Goal: Task Accomplishment & Management: Complete application form

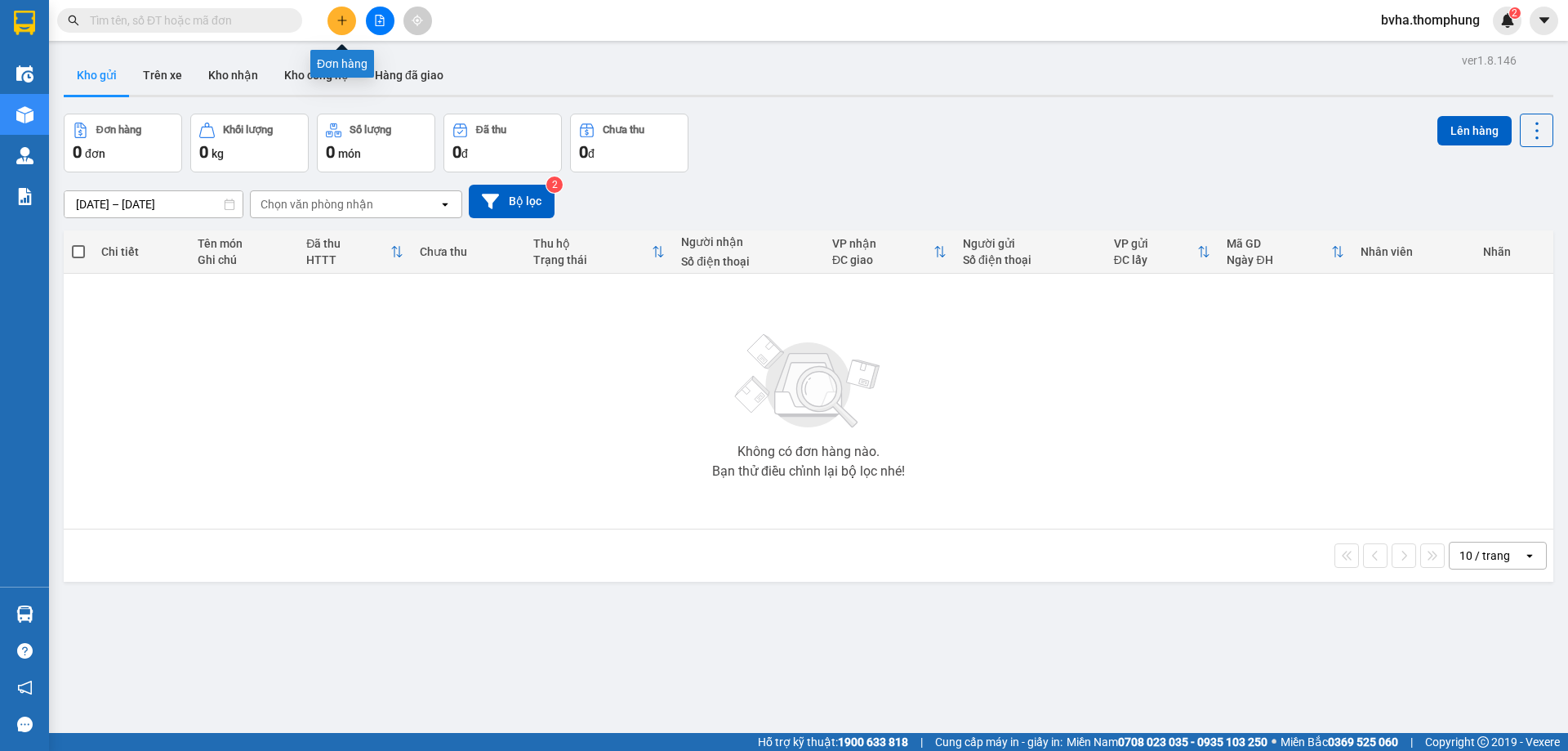
click at [337, 24] on icon "plus" at bounding box center [342, 21] width 11 height 11
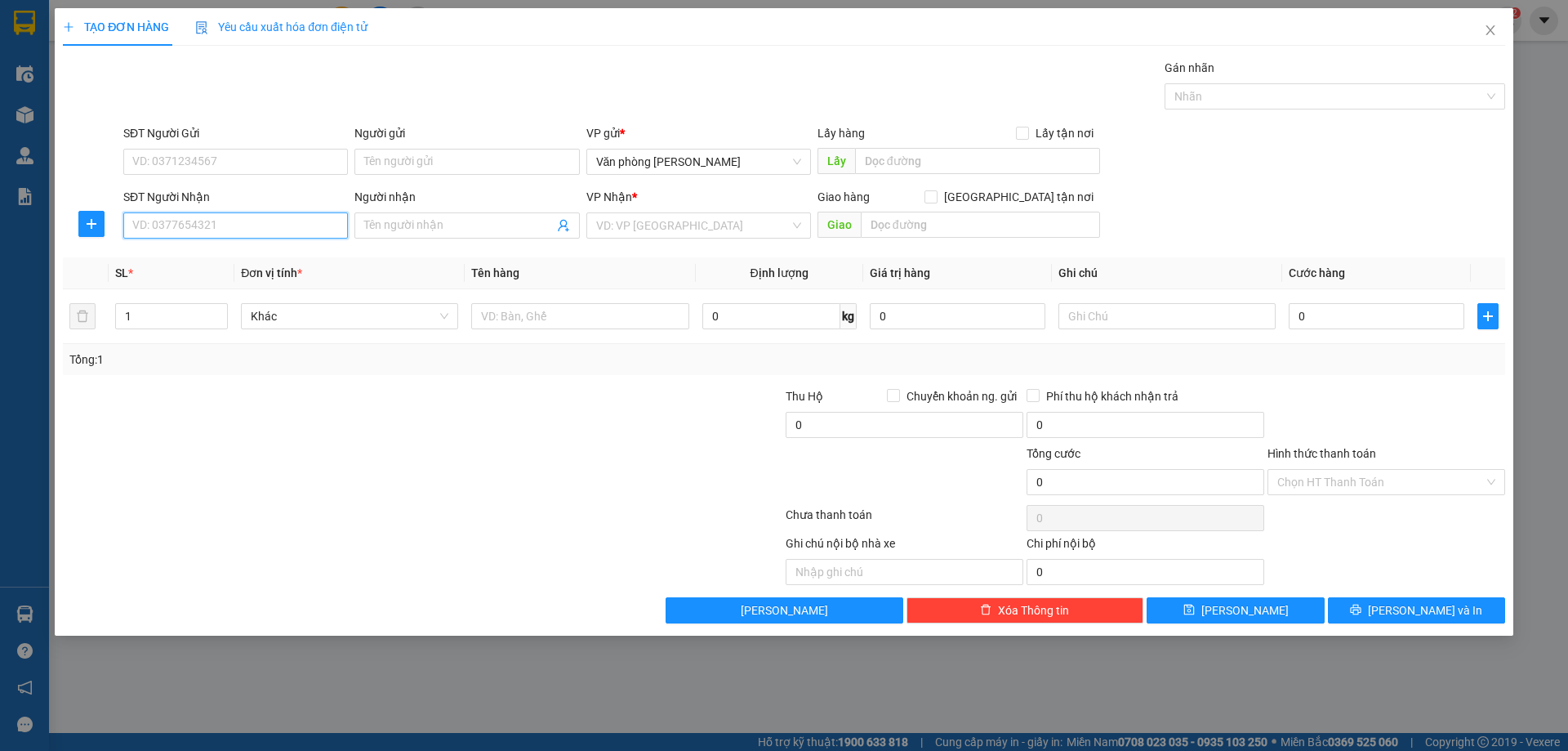
click at [275, 218] on input "SĐT Người Nhận" at bounding box center [236, 225] width 224 height 26
type input "0986740683"
click at [304, 261] on div "0986740683 - hà dụng" at bounding box center [236, 257] width 205 height 18
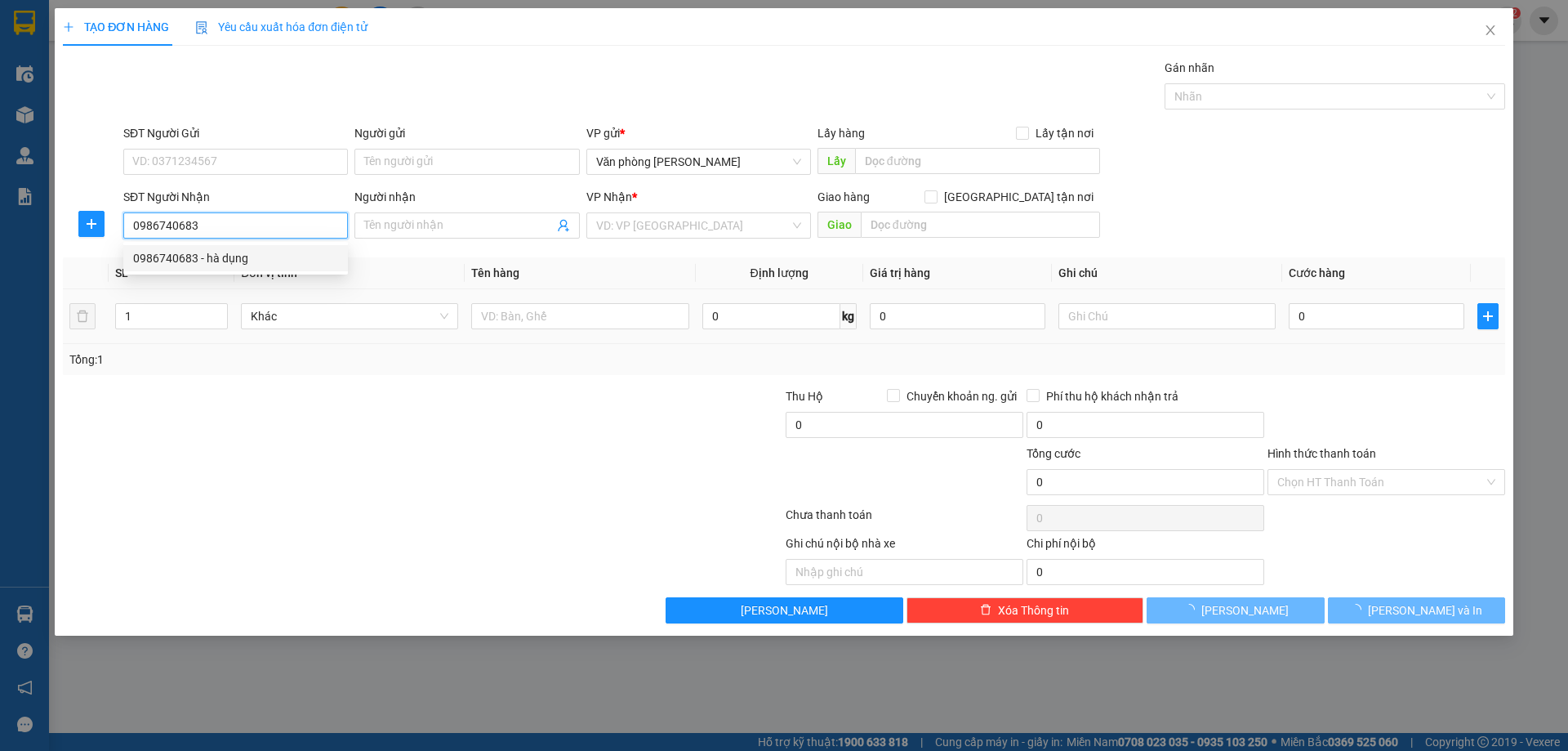
type input "hà dụng"
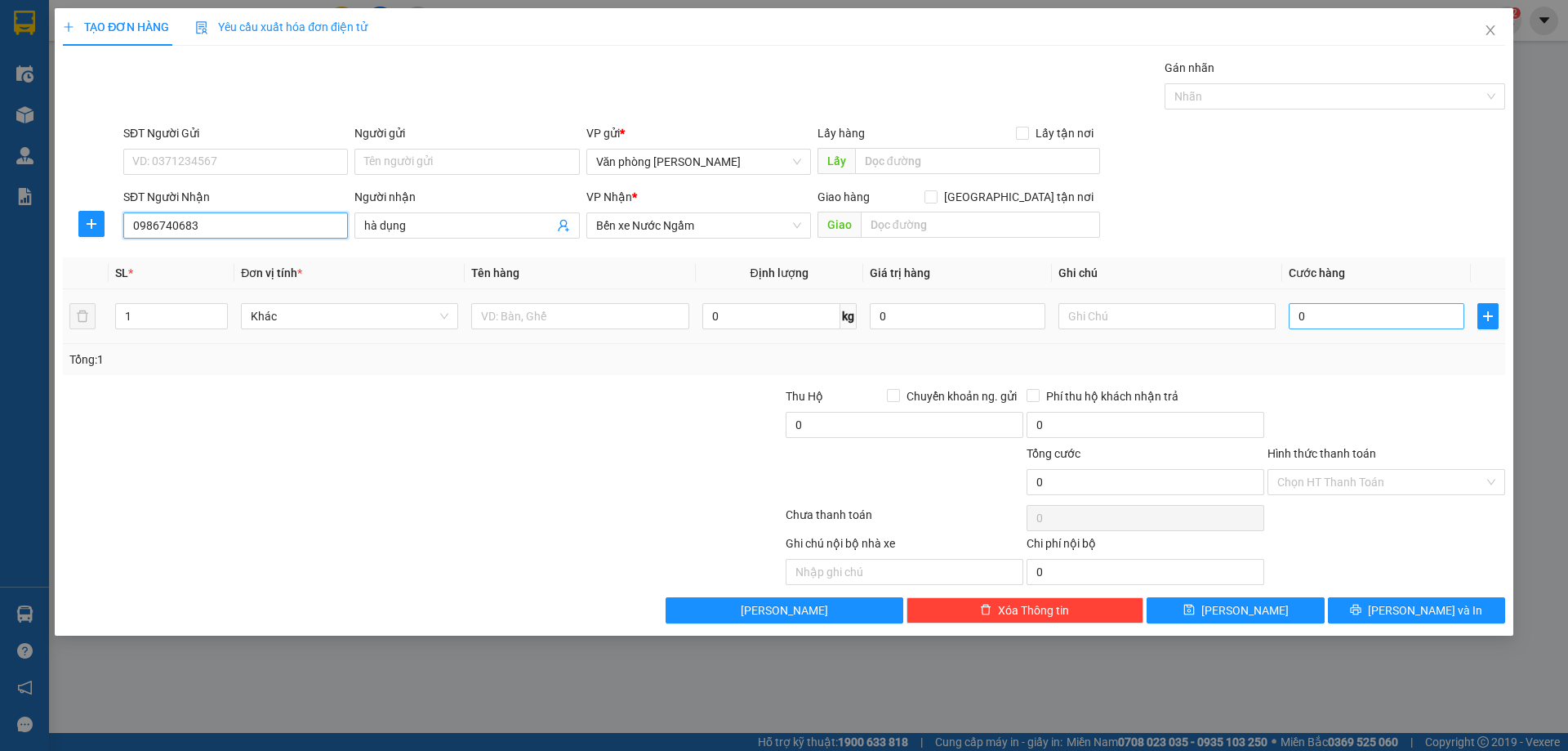
type input "0986740683"
click at [1352, 315] on input "0" at bounding box center [1377, 317] width 175 height 26
type input "1"
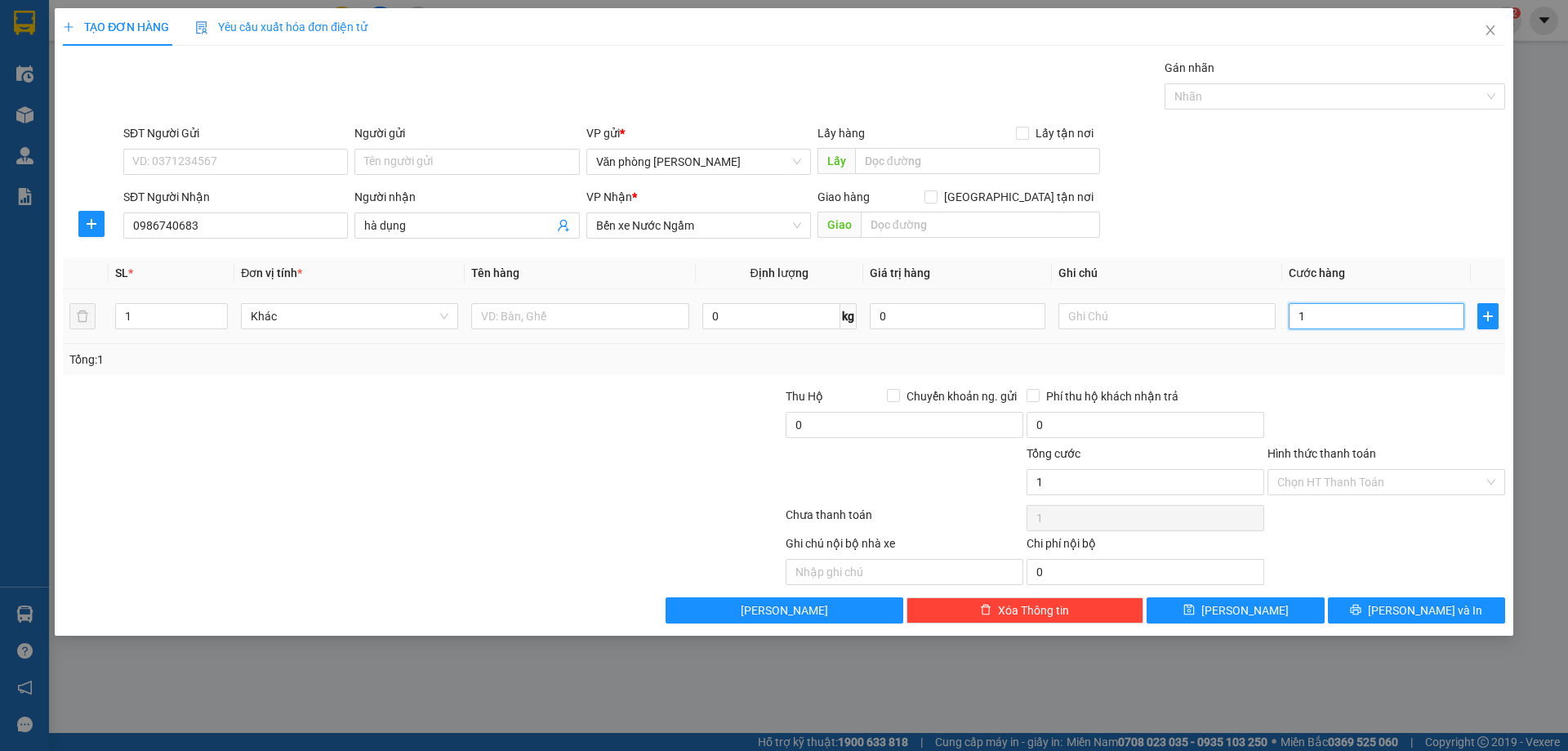
type input "10"
type input "100"
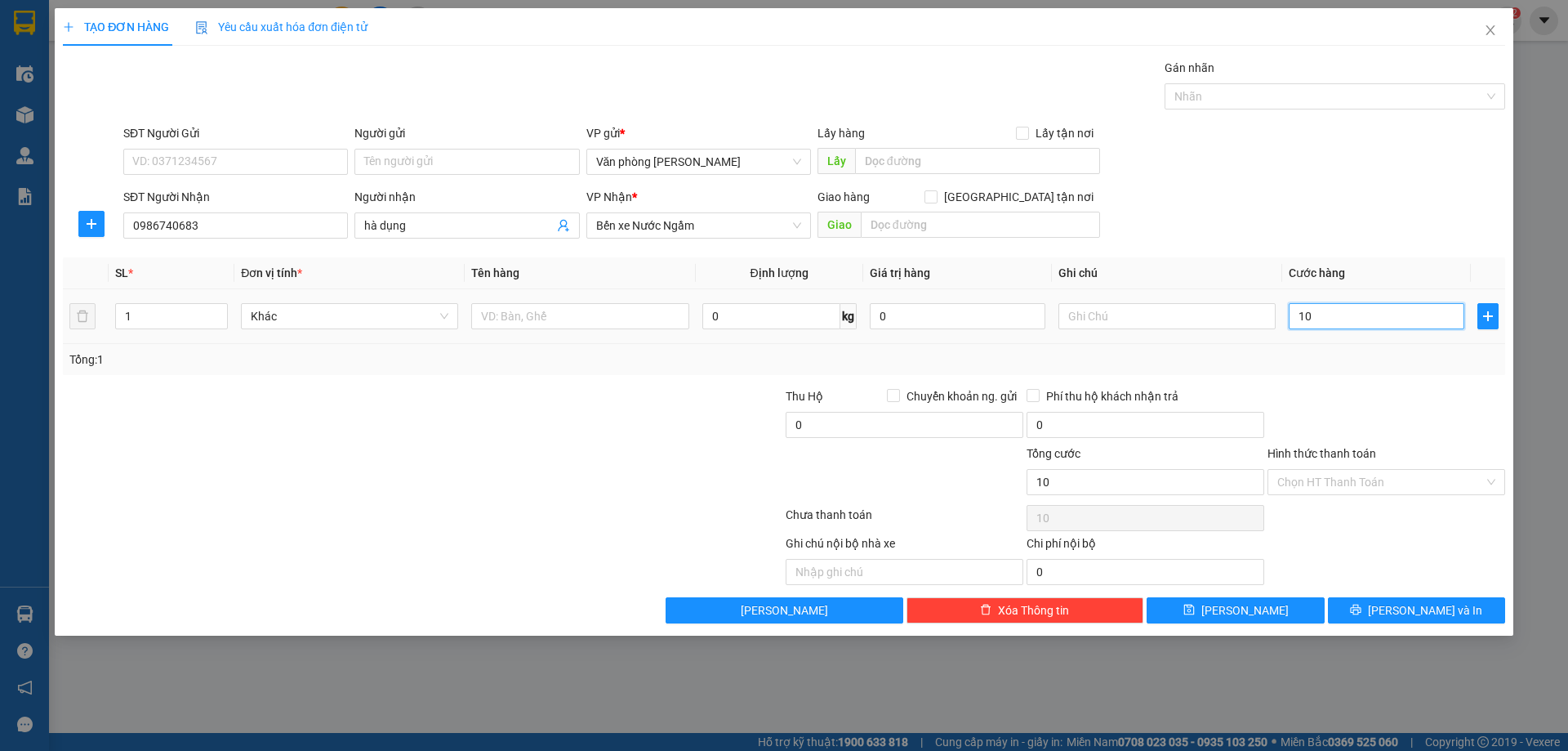
type input "100"
type input "1.000"
type input "10.000"
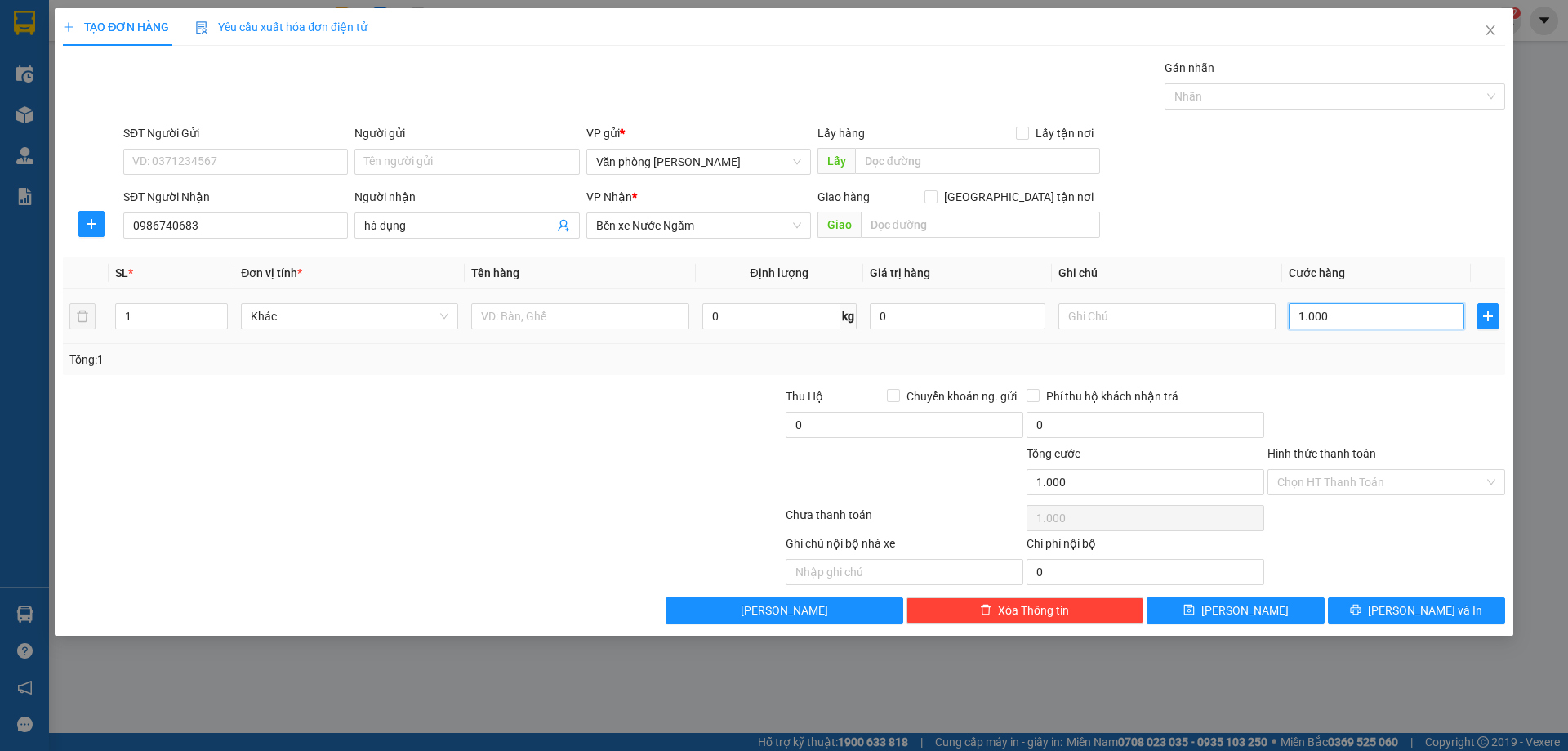
type input "10.000"
type input "100.000"
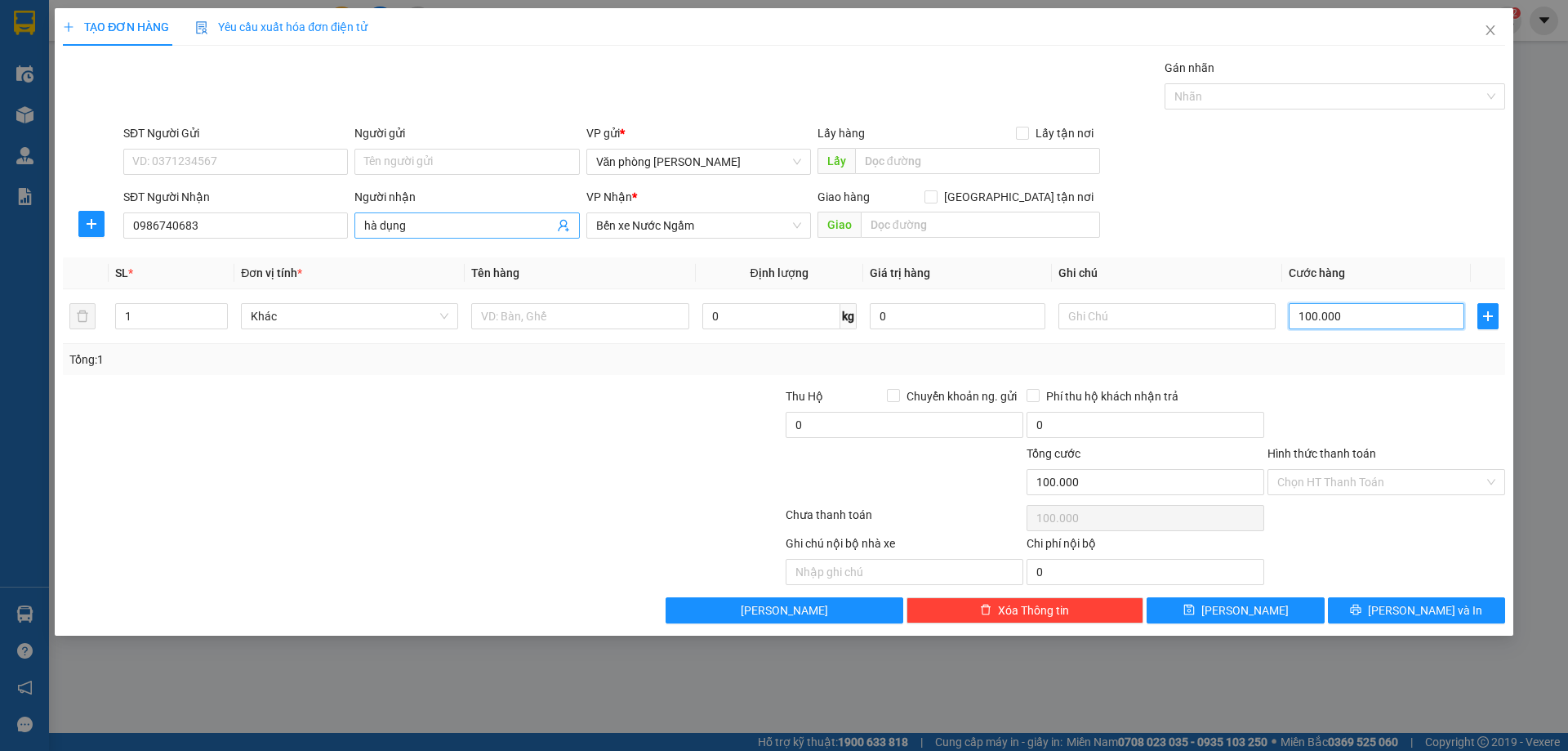
type input "100.000"
click at [515, 224] on input "hà dụng" at bounding box center [459, 225] width 188 height 18
type input "hà dụng NHỜ SHIP TẬN NƠI"
click at [1393, 313] on input "100.000" at bounding box center [1377, 317] width 175 height 26
type input "1"
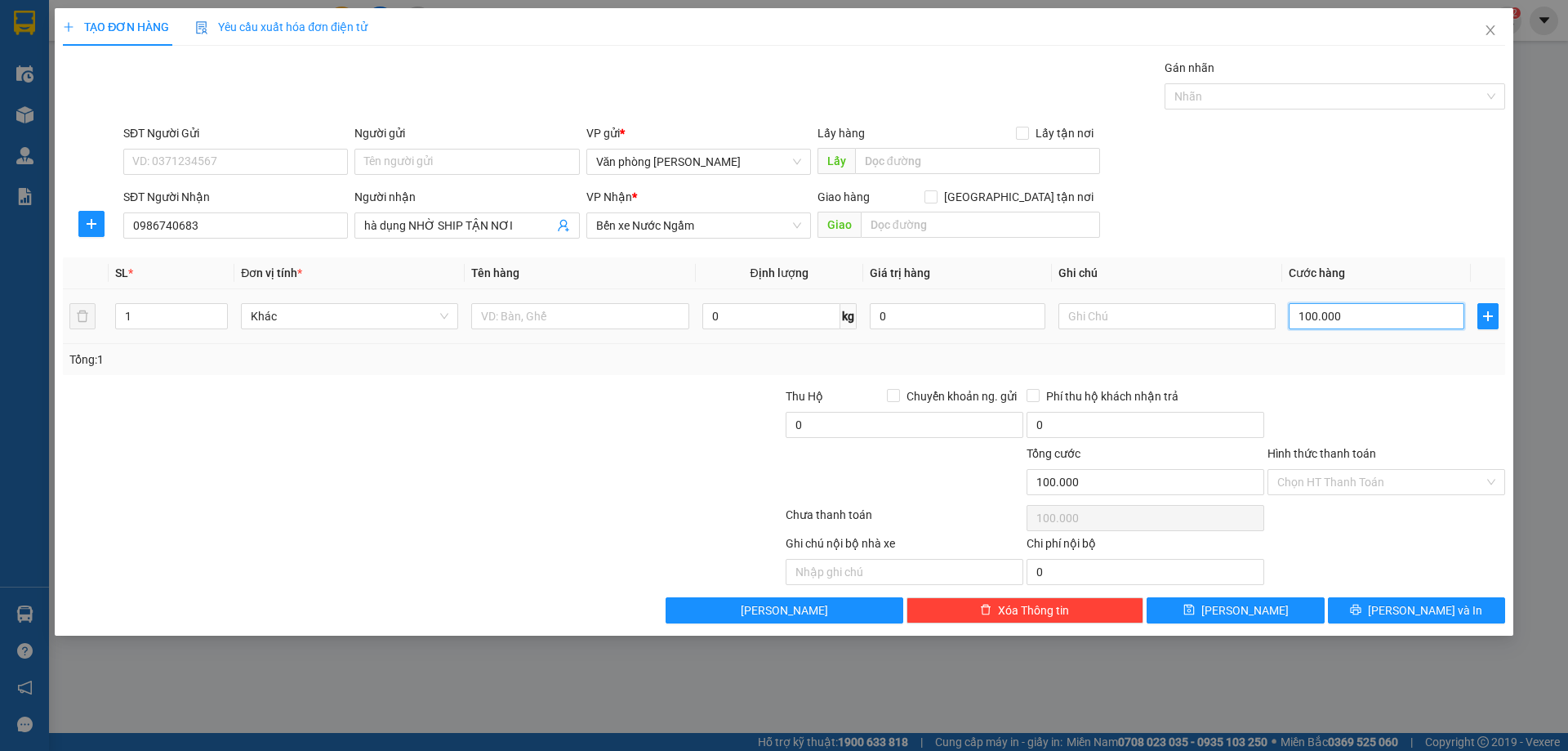
type input "1"
type input "15"
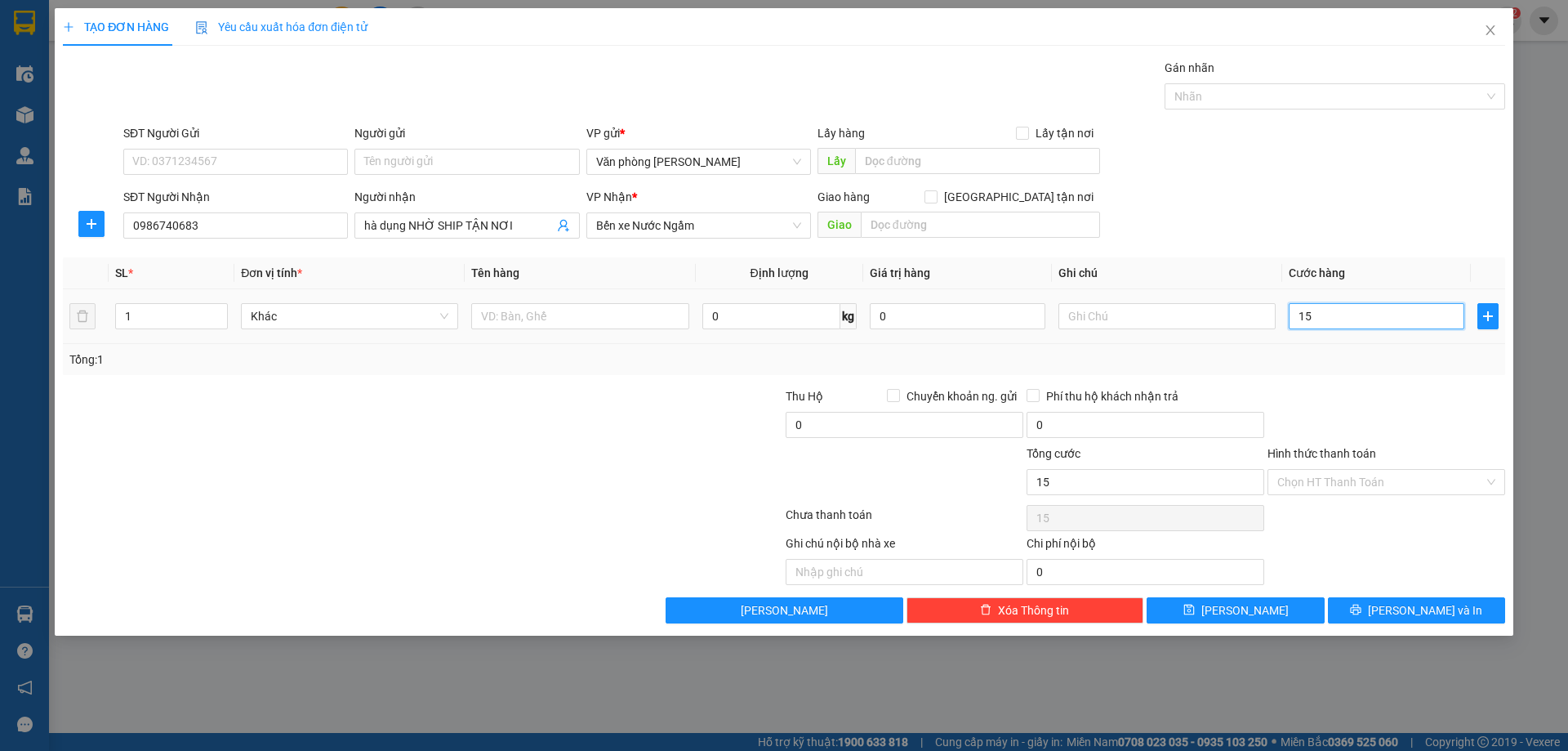
type input "150"
type input "1.500"
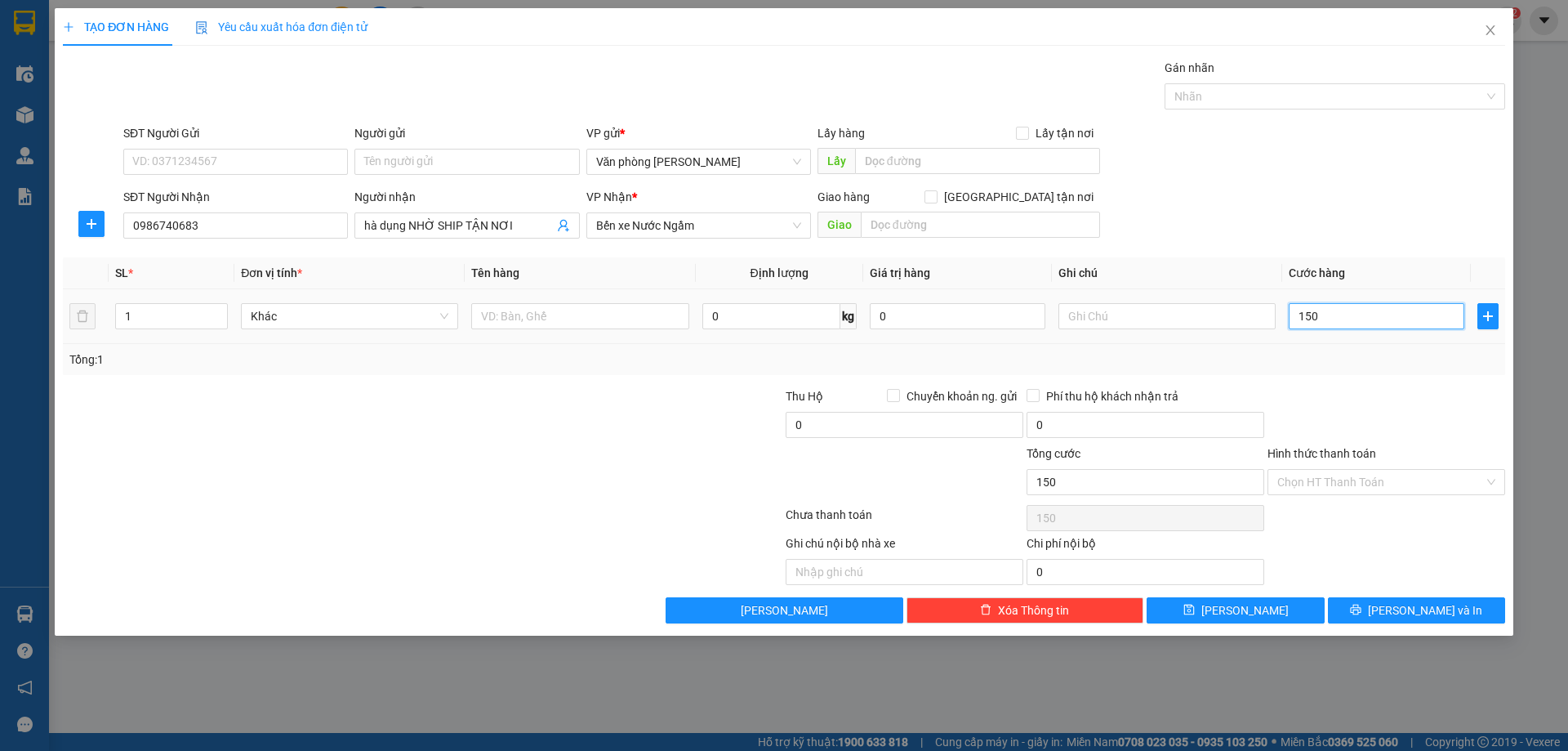
type input "1.500"
type input "15.000"
type input "150.000"
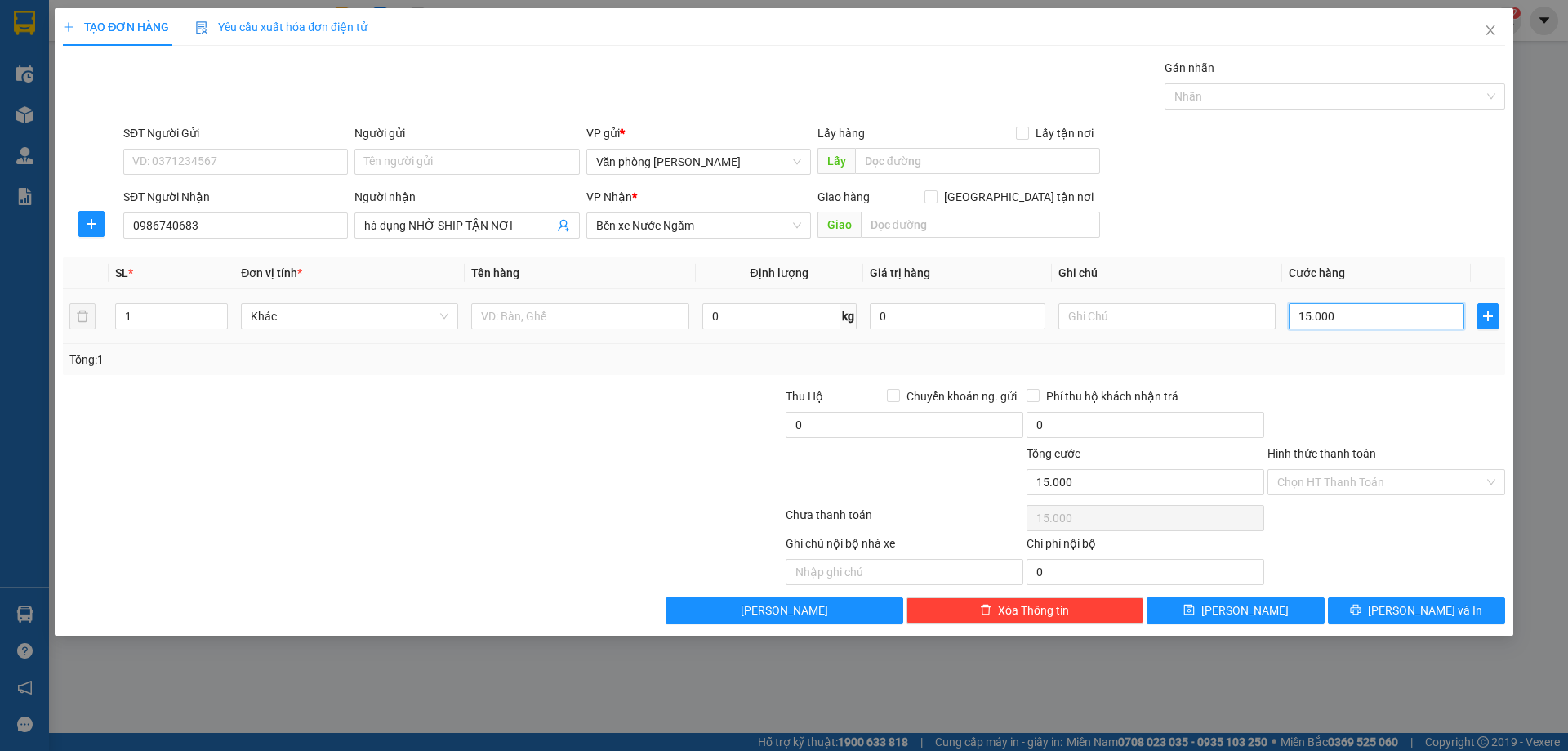
type input "150.000"
click at [1416, 479] on input "Hình thức thanh toán" at bounding box center [1380, 482] width 206 height 24
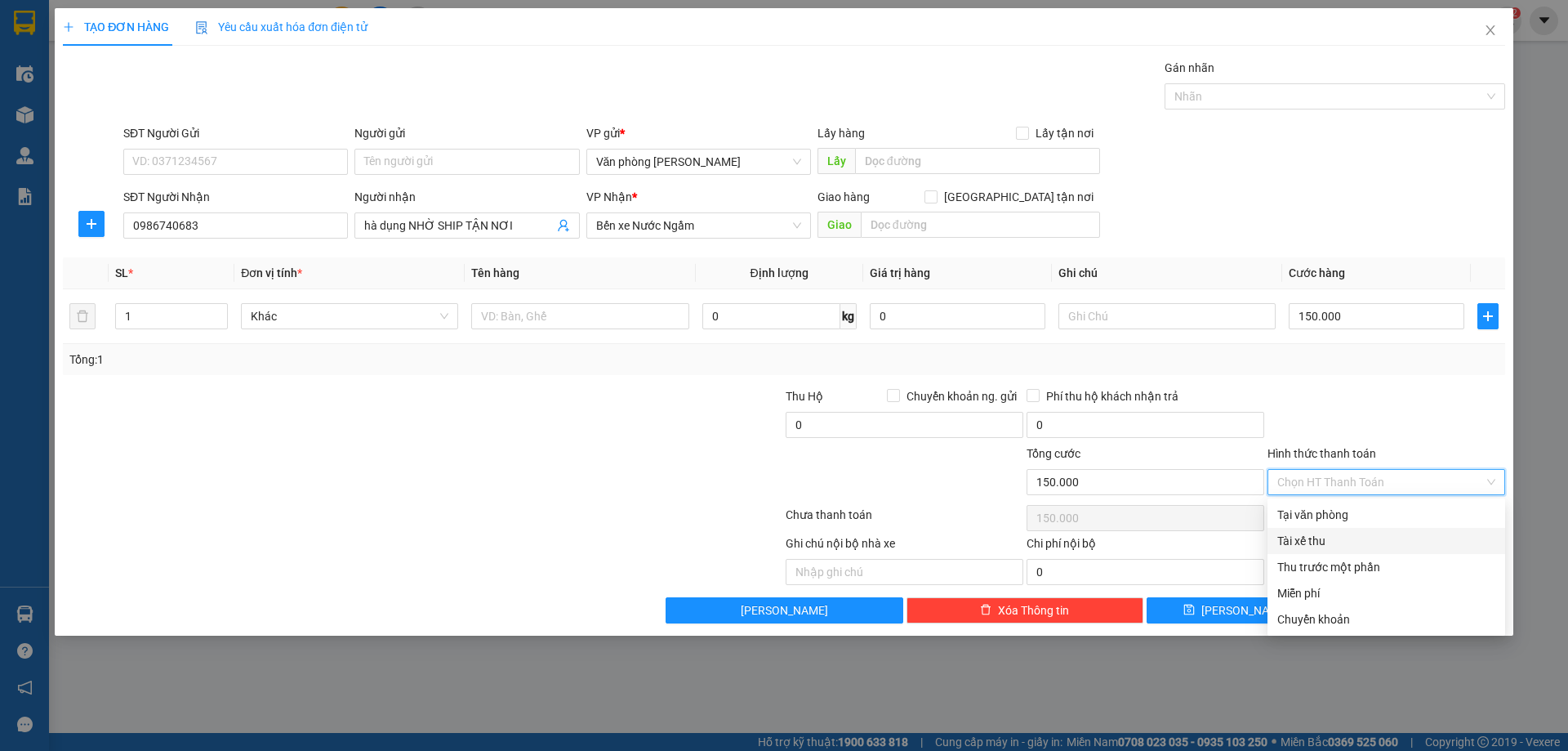
drag, startPoint x: 1344, startPoint y: 541, endPoint x: 1272, endPoint y: 580, distance: 81.9
click at [1344, 542] on div "Tài xế thu" at bounding box center [1386, 540] width 218 height 18
type input "0"
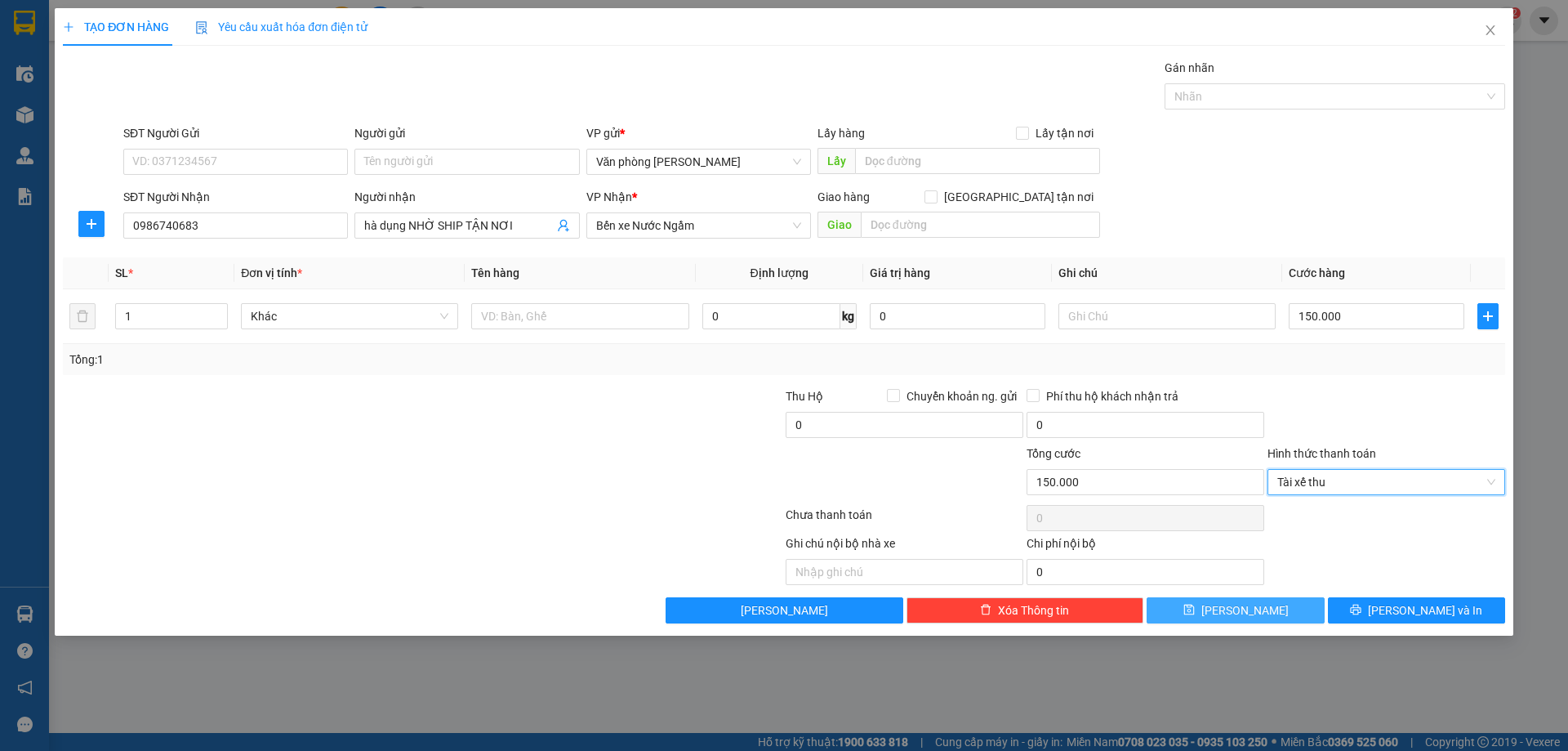
click at [1230, 609] on button "[PERSON_NAME]" at bounding box center [1235, 611] width 177 height 26
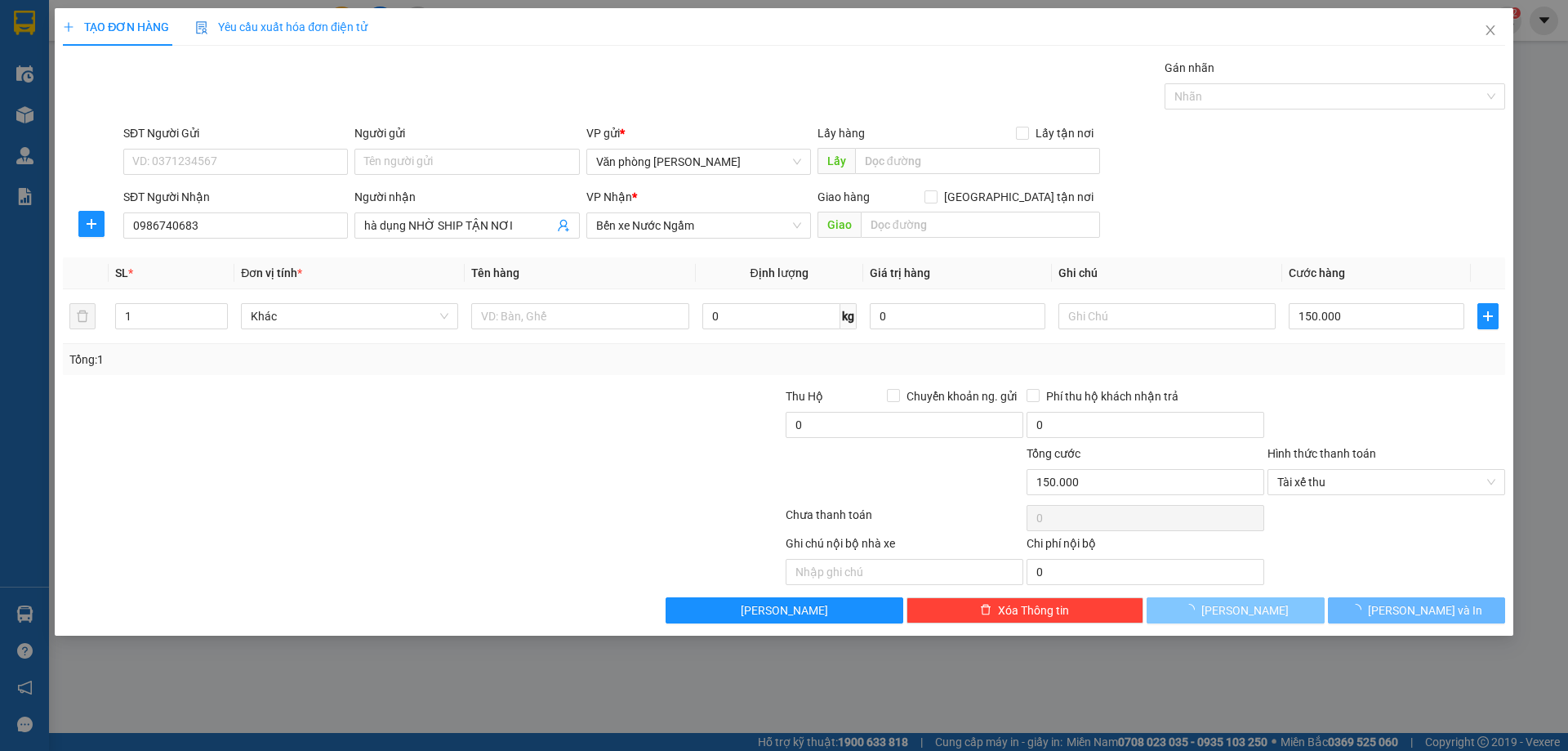
type input "0"
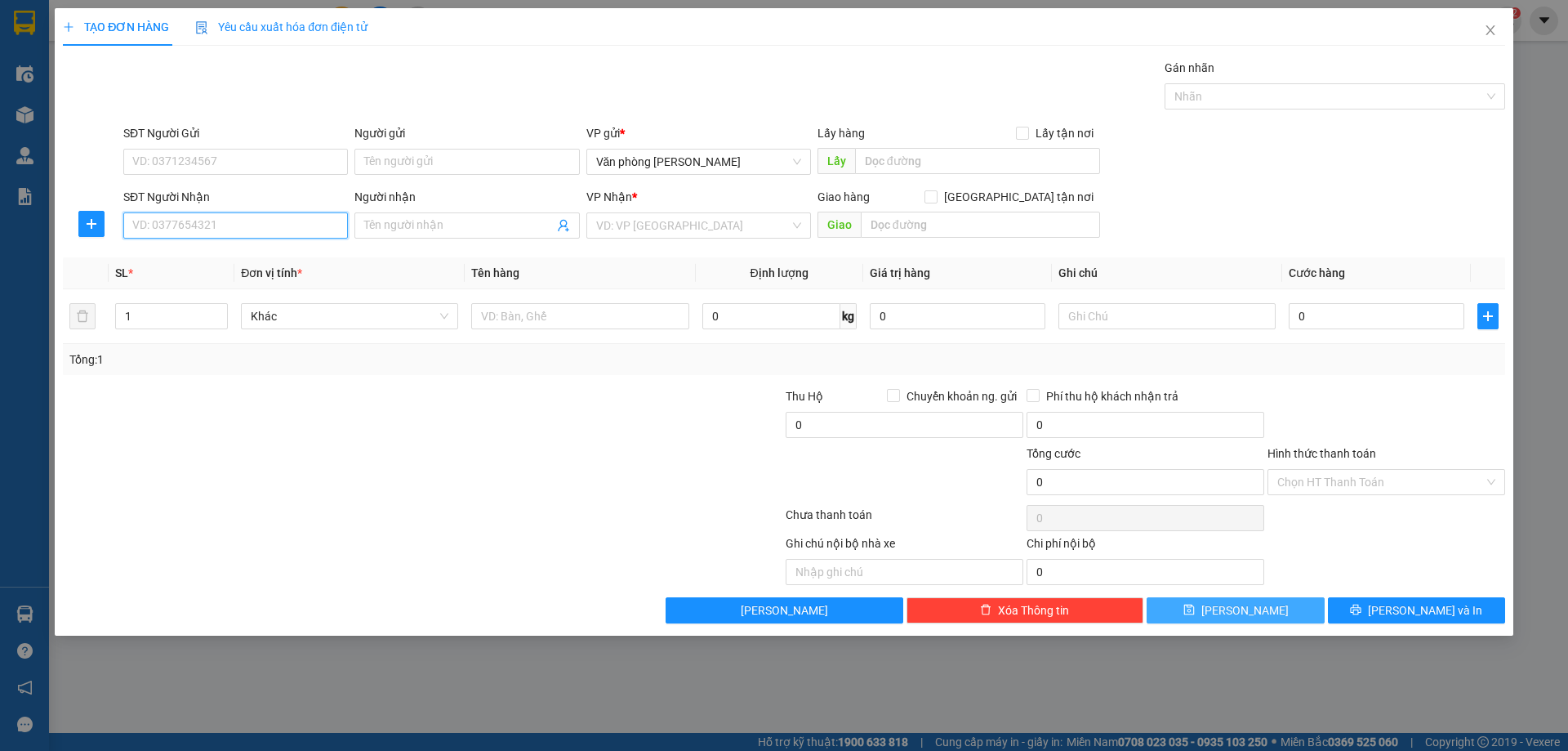
click at [307, 214] on input "SĐT Người Nhận" at bounding box center [236, 225] width 224 height 26
type input "0966852549"
click at [259, 262] on div "0966852549 - TÂM" at bounding box center [236, 257] width 205 height 18
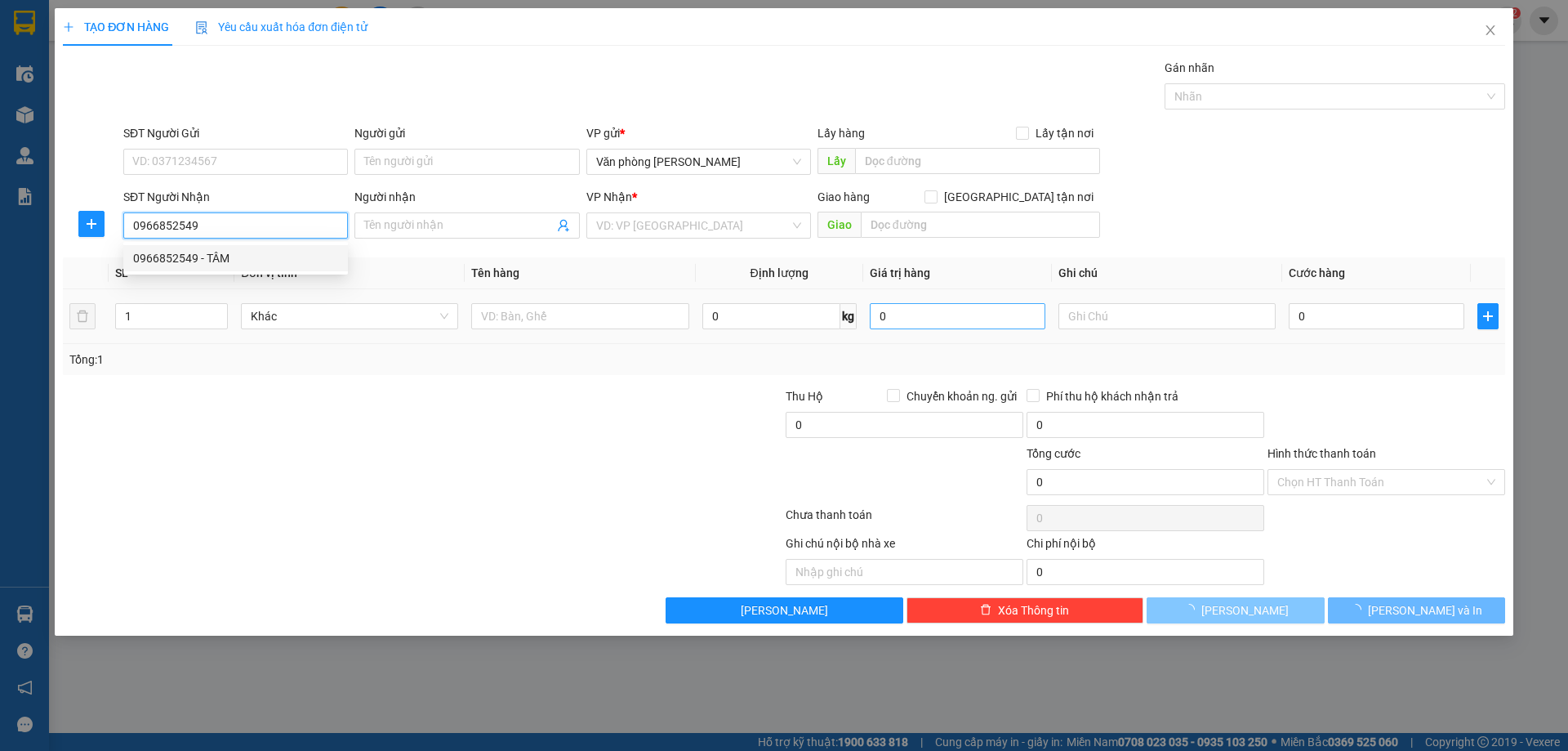
type input "TÂM"
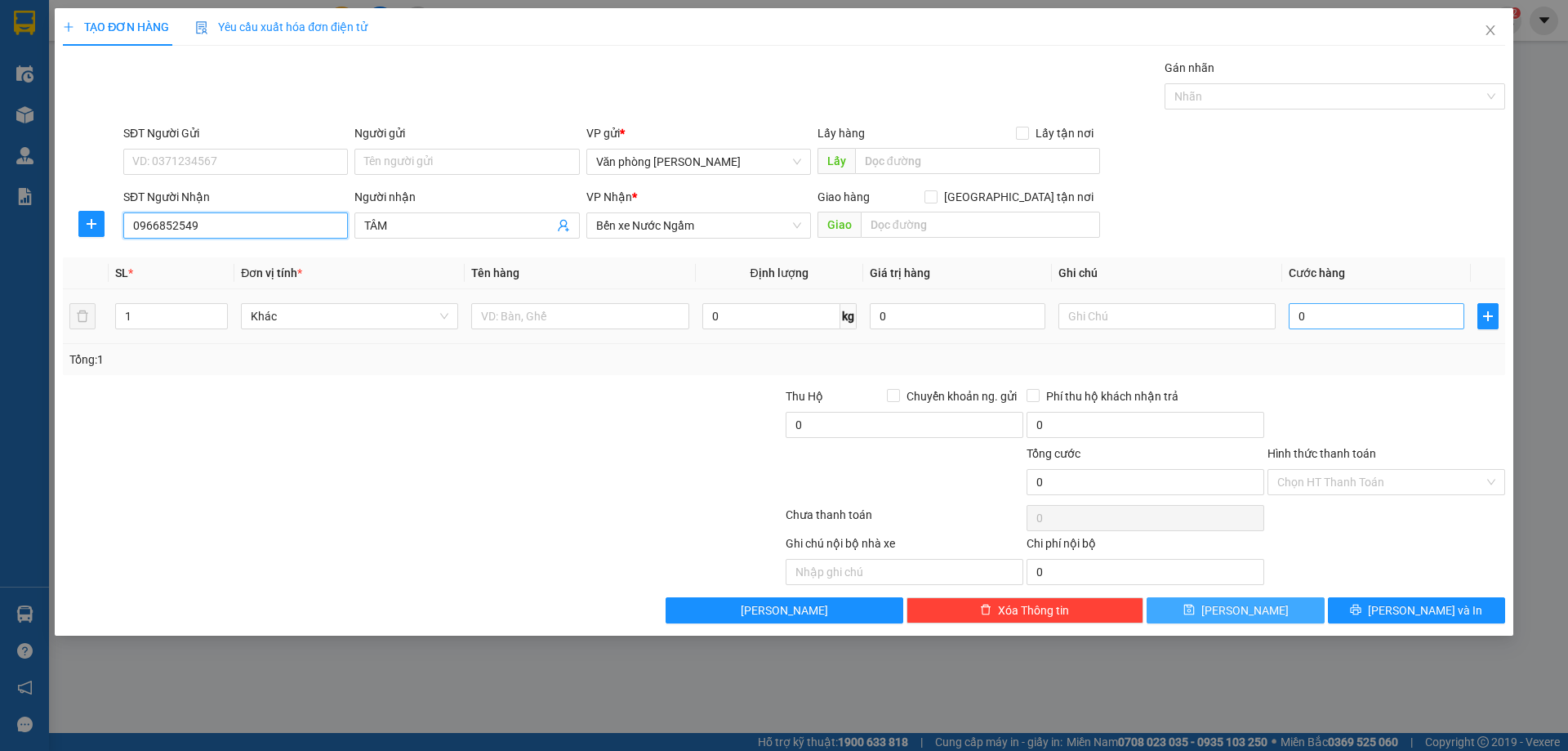
type input "0966852549"
click at [1356, 320] on input "0" at bounding box center [1377, 317] width 175 height 26
type input "6"
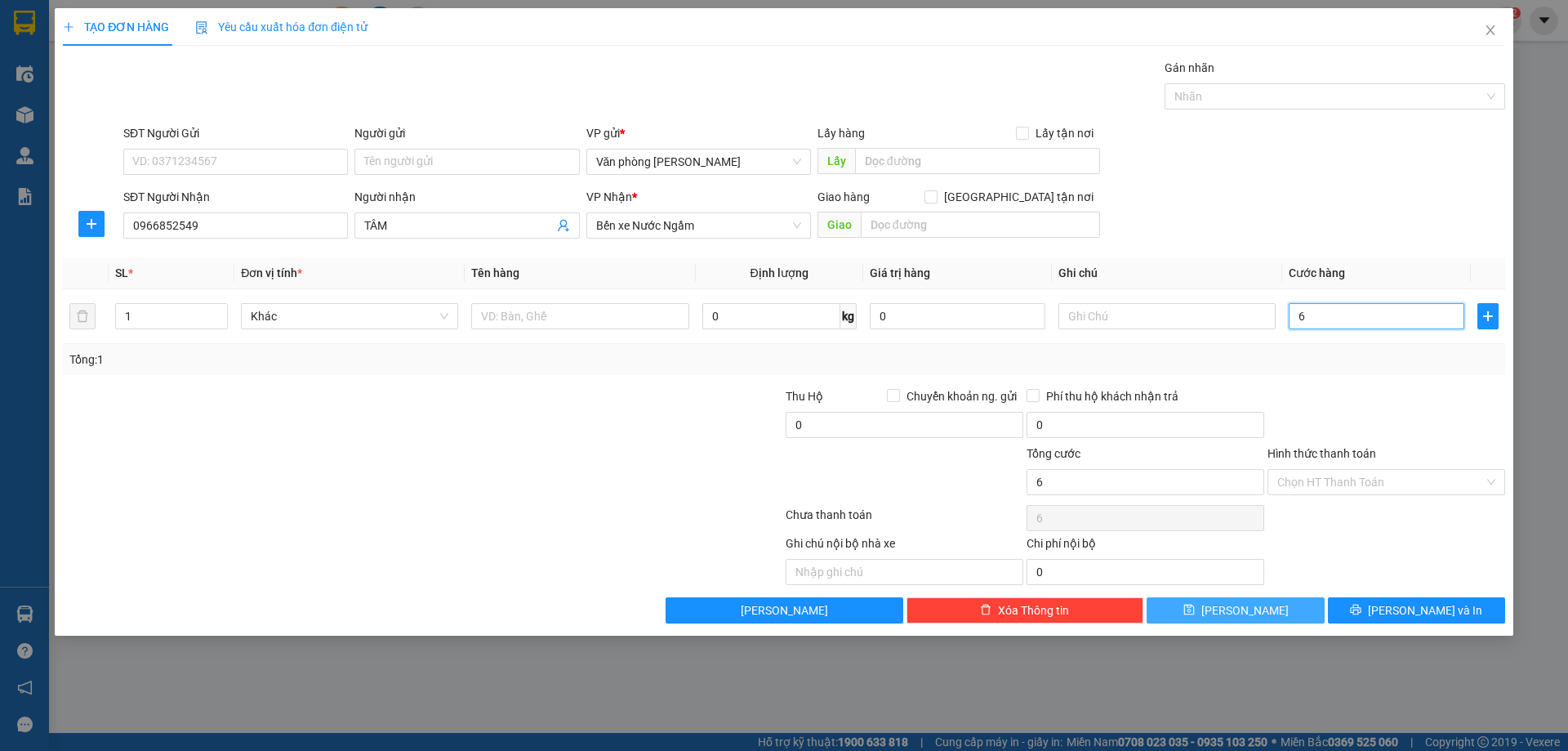
type input "60"
type input "600"
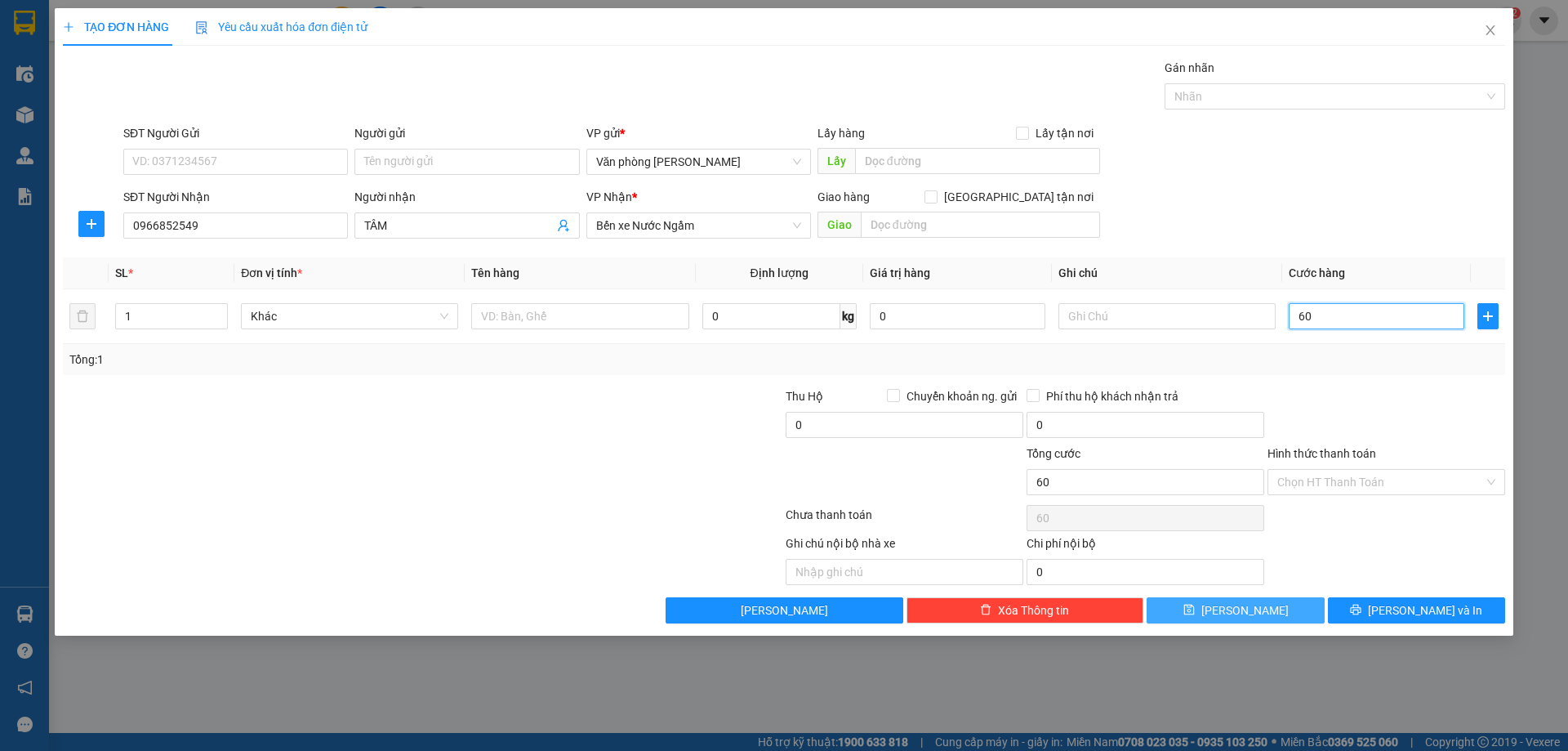
type input "600"
type input "6.000"
type input "60.000"
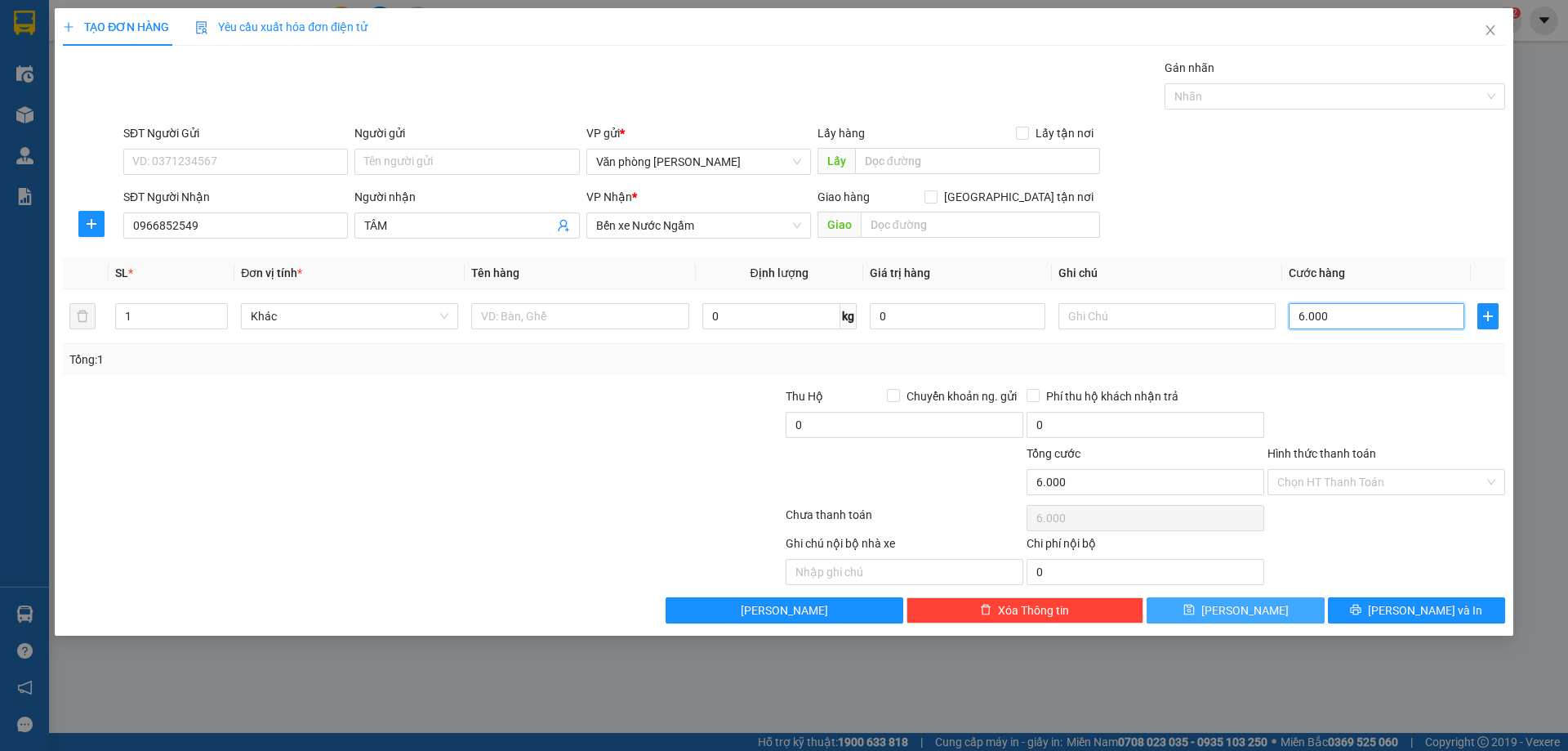
type input "60.000"
click at [1335, 481] on input "Hình thức thanh toán" at bounding box center [1380, 482] width 206 height 24
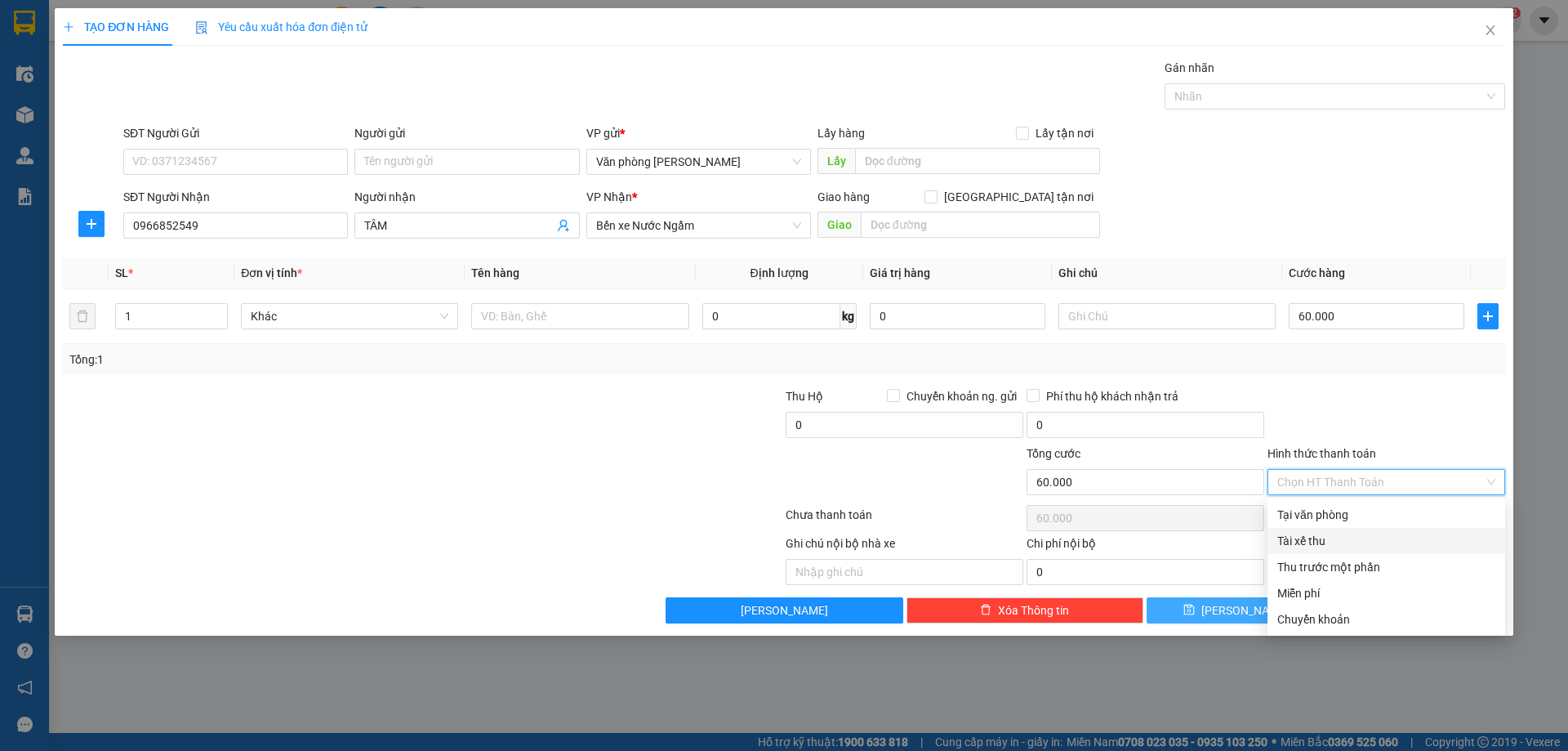
click at [1321, 541] on div "Tài xế thu" at bounding box center [1386, 540] width 218 height 18
type input "0"
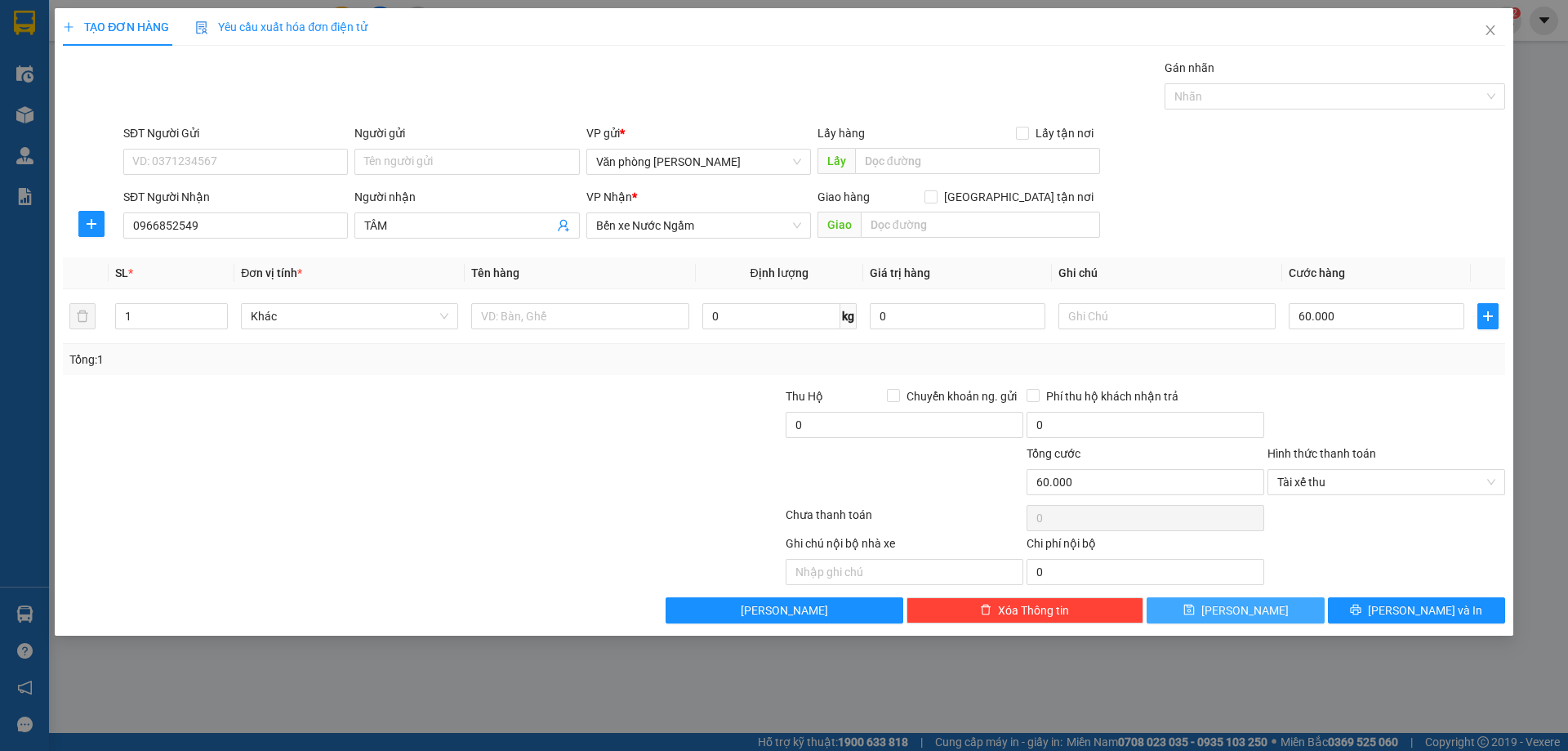
click at [1211, 614] on button "[PERSON_NAME]" at bounding box center [1235, 611] width 177 height 26
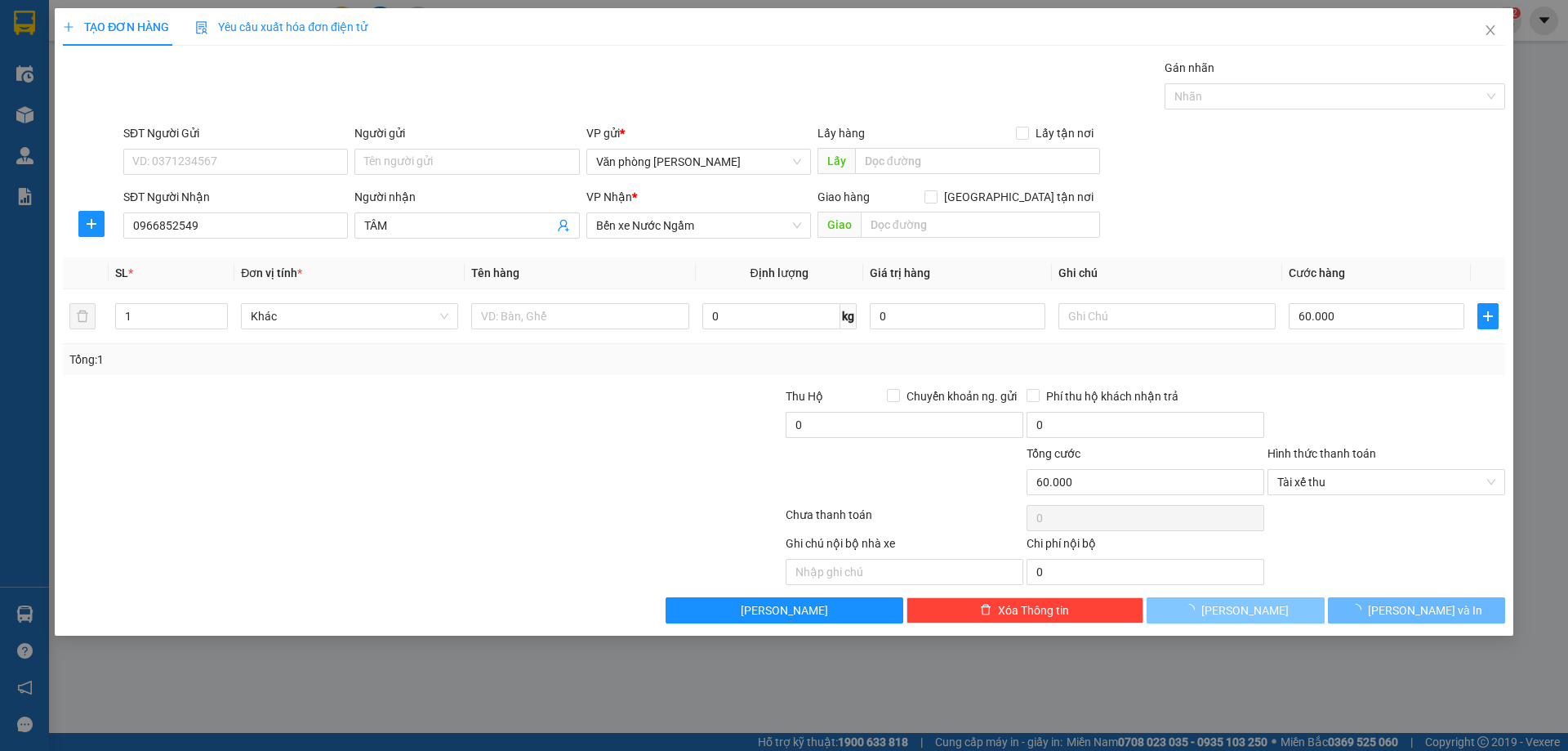
type input "0"
